Goal: Transaction & Acquisition: Purchase product/service

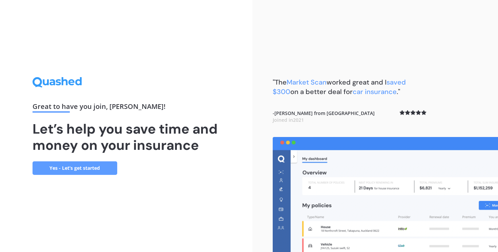
click at [88, 166] on link "Yes - Let’s get started" at bounding box center [75, 169] width 85 height 14
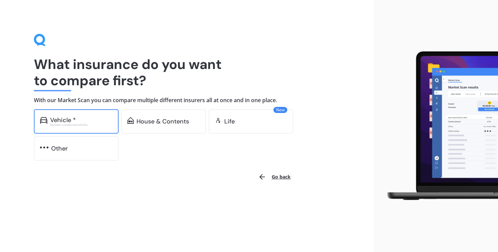
click at [73, 117] on div "Vehicle *" at bounding box center [63, 120] width 26 height 7
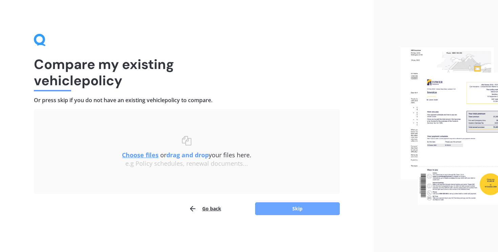
click at [273, 206] on button "Skip" at bounding box center [297, 209] width 85 height 13
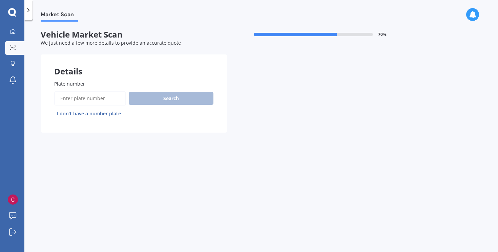
click at [88, 101] on input "Plate number" at bounding box center [90, 98] width 72 height 14
paste input "[DATE]"
type input "[DATE]"
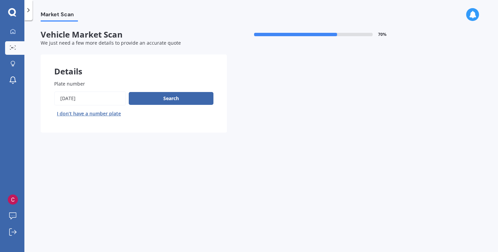
drag, startPoint x: 88, startPoint y: 94, endPoint x: 0, endPoint y: 93, distance: 88.1
click at [0, 93] on div "My Dashboard Market Scan Explore insurance Notifications [PERSON_NAME] Submit f…" at bounding box center [249, 126] width 498 height 252
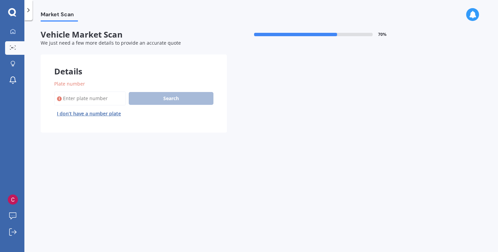
click at [103, 96] on input "Plate number" at bounding box center [90, 98] width 72 height 14
paste input "QTN774"
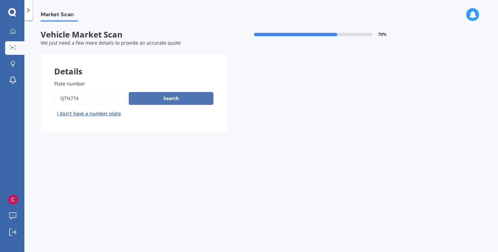
type input "QTN774"
click at [154, 97] on button "Search" at bounding box center [171, 98] width 85 height 13
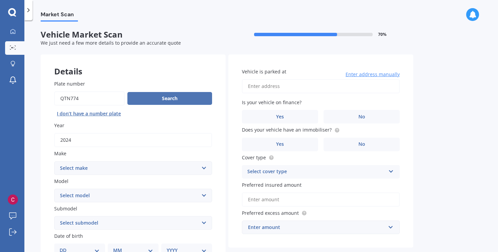
click at [167, 100] on button "Search" at bounding box center [169, 98] width 85 height 13
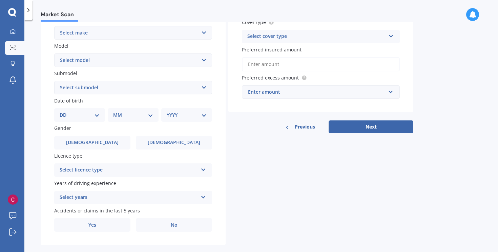
click at [203, 30] on select "Select make AC ALFA ROMEO ASTON [PERSON_NAME] AUDI AUSTIN BEDFORD Bentley BMW B…" at bounding box center [133, 33] width 158 height 14
select select "M.G."
click at [54, 26] on select "Select make AC ALFA ROMEO ASTON [PERSON_NAME] AUDI AUSTIN BEDFORD Bentley BMW B…" at bounding box center [133, 33] width 158 height 14
click at [169, 63] on select "Select model 3 6 GS HS Metro MG3 MG4 MGF Midget Montego TD 2000 TF 120 TF 135 T…" at bounding box center [133, 61] width 158 height 14
select select "MG3"
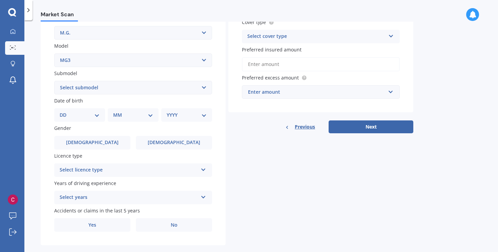
click at [54, 54] on select "Select model 3 6 GS HS Metro MG3 MG4 MGF Midget Montego TD 2000 TF 120 TF 135 T…" at bounding box center [133, 61] width 158 height 14
click at [167, 86] on select "Select submodel Core 1.5 Excite 1.5" at bounding box center [133, 88] width 158 height 14
select select "EXCITE 1.5"
click at [54, 81] on select "Select submodel Core 1.5 Excite 1.5" at bounding box center [133, 88] width 158 height 14
click at [100, 116] on div "DD 01 02 03 04 05 06 07 08 09 10 11 12 13 14 15 16 17 18 19 20 21 22 23 24 25 2…" at bounding box center [79, 115] width 51 height 14
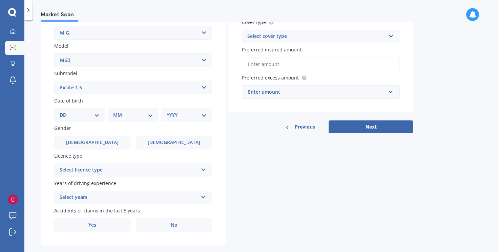
click at [95, 116] on select "DD 01 02 03 04 05 06 07 08 09 10 11 12 13 14 15 16 17 18 19 20 21 22 23 24 25 2…" at bounding box center [80, 114] width 40 height 7
select select "22"
click at [65, 111] on select "DD 01 02 03 04 05 06 07 08 09 10 11 12 13 14 15 16 17 18 19 20 21 22 23 24 25 2…" at bounding box center [80, 114] width 40 height 7
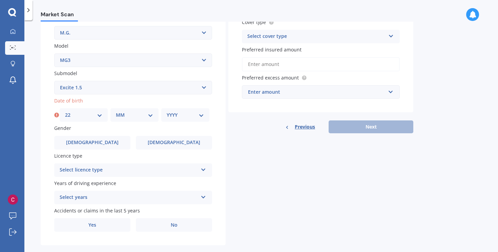
click at [129, 114] on select "MM 01 02 03 04 05 06 07 08 09 10 11 12" at bounding box center [134, 114] width 37 height 7
select select "06"
click at [116, 111] on select "MM 01 02 03 04 05 06 07 08 09 10 11 12" at bounding box center [134, 114] width 37 height 7
click at [177, 118] on select "YYYY 2025 2024 2023 2022 2021 2020 2019 2018 2017 2016 2015 2014 2013 2012 2011…" at bounding box center [185, 114] width 37 height 7
select select "1972"
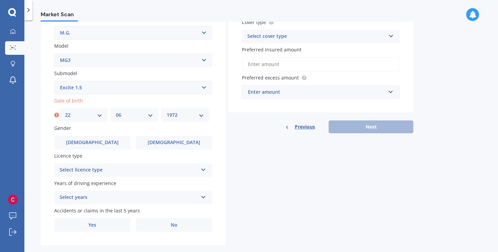
click at [167, 111] on select "YYYY 2025 2024 2023 2022 2021 2020 2019 2018 2017 2016 2015 2014 2013 2012 2011…" at bounding box center [185, 114] width 37 height 7
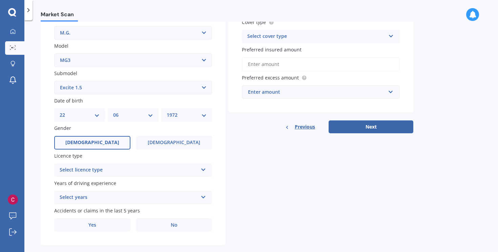
click at [109, 144] on label "[DEMOGRAPHIC_DATA]" at bounding box center [92, 143] width 76 height 14
click at [0, 0] on input "[DEMOGRAPHIC_DATA]" at bounding box center [0, 0] width 0 height 0
click at [102, 168] on div "Select licence type" at bounding box center [129, 170] width 138 height 8
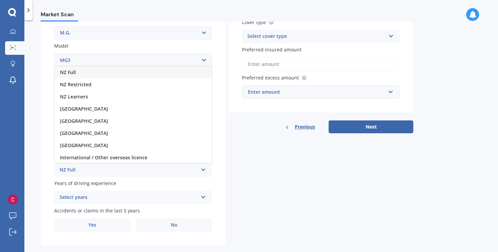
click at [99, 70] on div "NZ Full" at bounding box center [133, 72] width 157 height 12
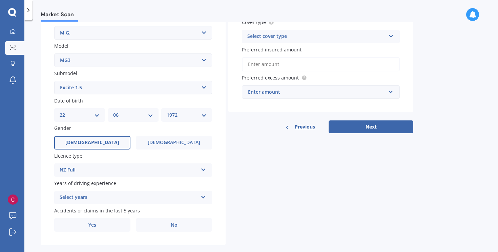
click at [77, 198] on div "Select years" at bounding box center [129, 198] width 138 height 8
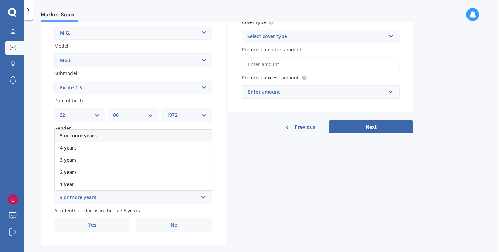
click at [97, 137] on div "5 or more years" at bounding box center [133, 136] width 157 height 12
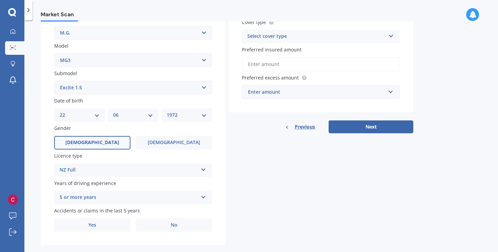
scroll to position [146, 0]
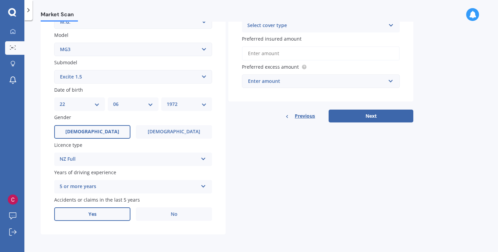
click at [98, 212] on label "Yes" at bounding box center [92, 215] width 76 height 14
click at [0, 0] on input "Yes" at bounding box center [0, 0] width 0 height 0
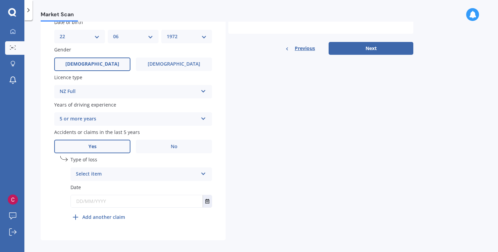
scroll to position [220, 0]
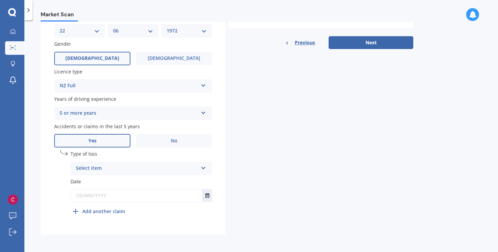
click at [137, 165] on div "Select item" at bounding box center [137, 169] width 122 height 8
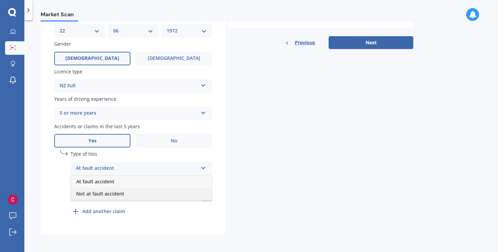
click at [119, 194] on span "Not at fault accident" at bounding box center [100, 194] width 48 height 6
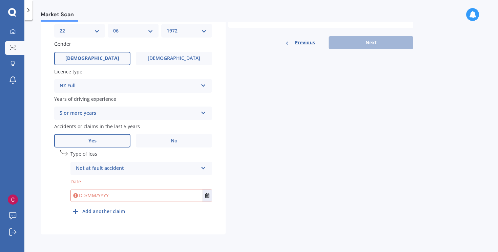
click at [191, 162] on div "Not at fault accident At fault accident Not at fault accident" at bounding box center [141, 169] width 142 height 14
click at [118, 194] on span "Not at fault accident" at bounding box center [100, 194] width 48 height 6
click at [129, 196] on input "text" at bounding box center [137, 196] width 132 height 12
click at [208, 193] on button "Select date" at bounding box center [207, 196] width 9 height 12
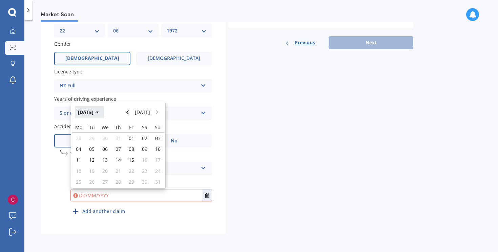
click at [104, 112] on button "[DATE]" at bounding box center [89, 112] width 29 height 12
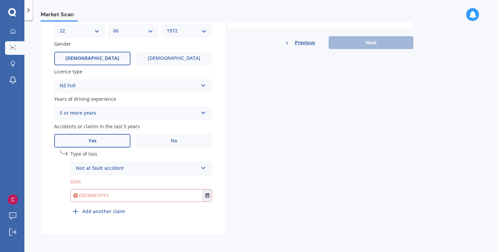
click at [114, 196] on input "text" at bounding box center [137, 196] width 132 height 12
click at [205, 197] on icon "Select date" at bounding box center [207, 195] width 4 height 5
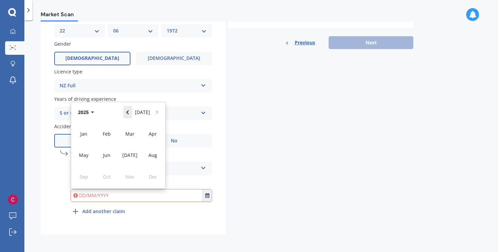
click at [127, 109] on button "Navigate back" at bounding box center [127, 112] width 9 height 12
click at [149, 137] on span "Apr" at bounding box center [153, 134] width 8 height 6
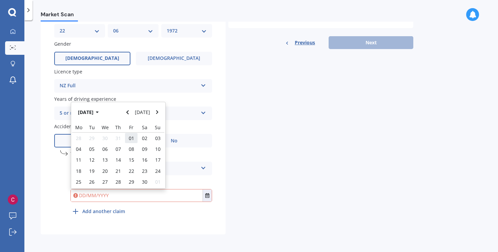
click at [131, 140] on span "01" at bounding box center [131, 138] width 5 height 6
type input "[DATE]"
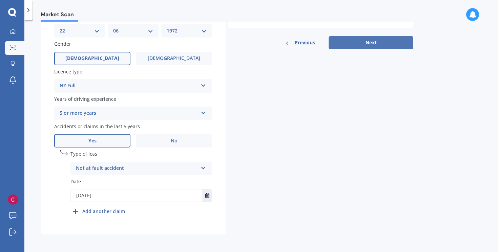
click at [350, 44] on button "Next" at bounding box center [371, 42] width 85 height 13
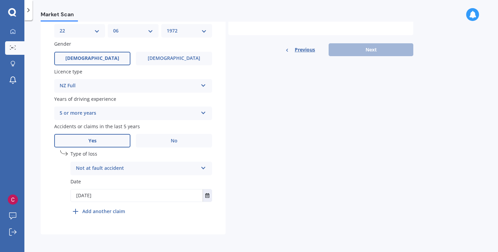
scroll to position [46, 0]
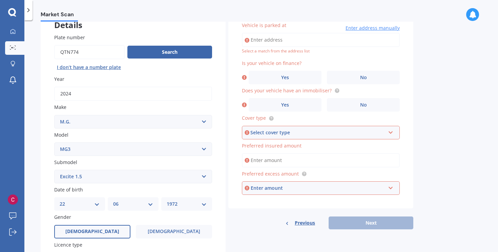
click at [326, 38] on input "Vehicle is parked at" at bounding box center [321, 40] width 158 height 14
type input "[STREET_ADDRESS][PERSON_NAME][PERSON_NAME]"
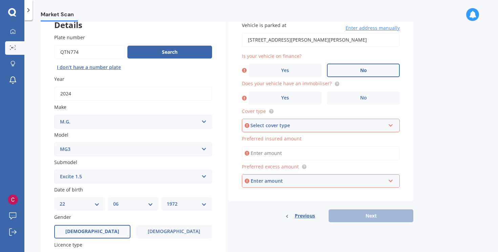
click at [358, 65] on label "No" at bounding box center [363, 71] width 73 height 14
click at [0, 0] on input "No" at bounding box center [0, 0] width 0 height 0
click at [354, 95] on label "No" at bounding box center [363, 98] width 73 height 14
click at [0, 0] on input "No" at bounding box center [0, 0] width 0 height 0
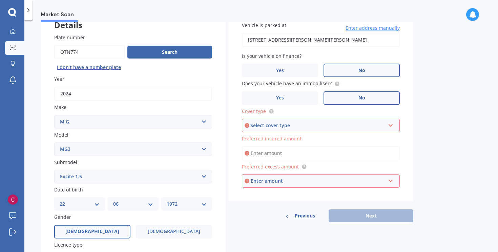
click at [331, 124] on div "Select cover type" at bounding box center [317, 125] width 135 height 7
click at [298, 138] on div "Comprehensive" at bounding box center [321, 138] width 157 height 12
click at [297, 151] on input "Preferred insured amount" at bounding box center [321, 153] width 158 height 14
click at [279, 150] on input "Preferred insured amount" at bounding box center [321, 153] width 158 height 14
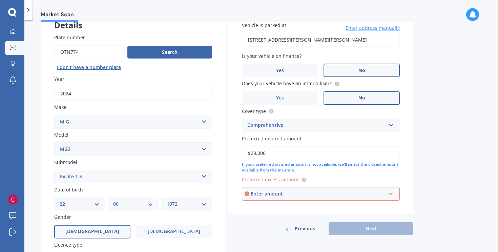
type input "$28,000"
click at [460, 157] on div "Market Scan Vehicle Market Scan 70 % We just need a few more details to provide…" at bounding box center [261, 138] width 474 height 232
click at [391, 194] on input "text" at bounding box center [319, 194] width 152 height 13
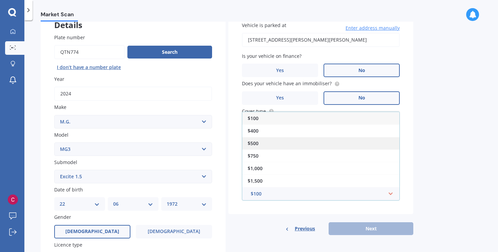
click at [357, 144] on div "$500" at bounding box center [320, 143] width 157 height 13
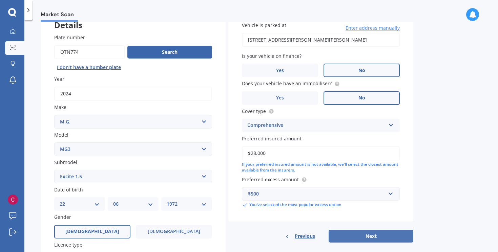
click at [376, 237] on button "Next" at bounding box center [371, 236] width 85 height 13
select select "22"
select select "06"
select select "1972"
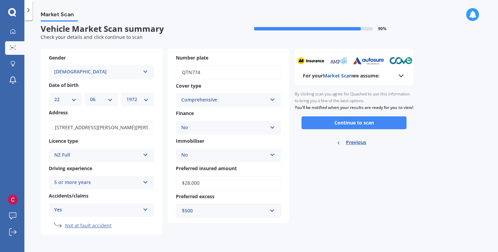
scroll to position [0, 0]
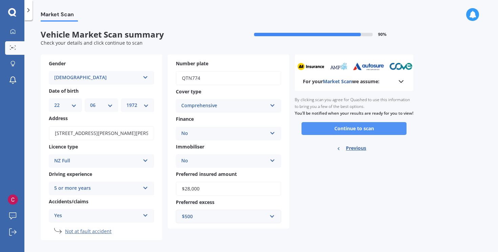
click at [360, 135] on button "Continue to scan" at bounding box center [354, 128] width 105 height 13
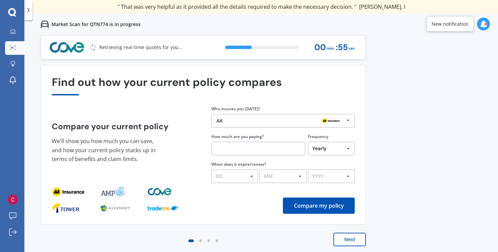
click at [352, 239] on button "Next" at bounding box center [349, 240] width 33 height 14
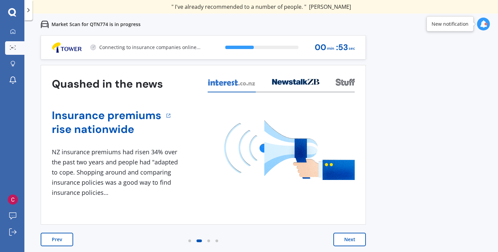
click at [352, 239] on button "Next" at bounding box center [349, 240] width 33 height 14
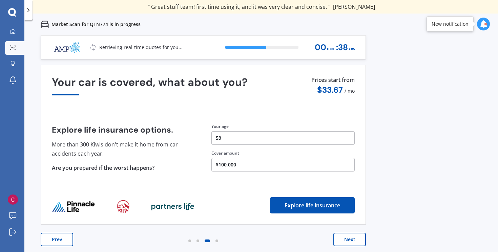
click at [352, 239] on button "Next" at bounding box center [349, 240] width 33 height 14
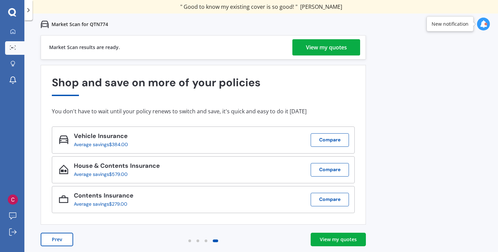
click at [311, 42] on div "View my quotes" at bounding box center [326, 47] width 41 height 16
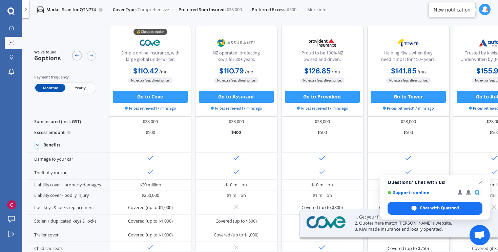
click at [82, 89] on span "Yearly" at bounding box center [80, 88] width 30 height 8
